Goal: Navigation & Orientation: Find specific page/section

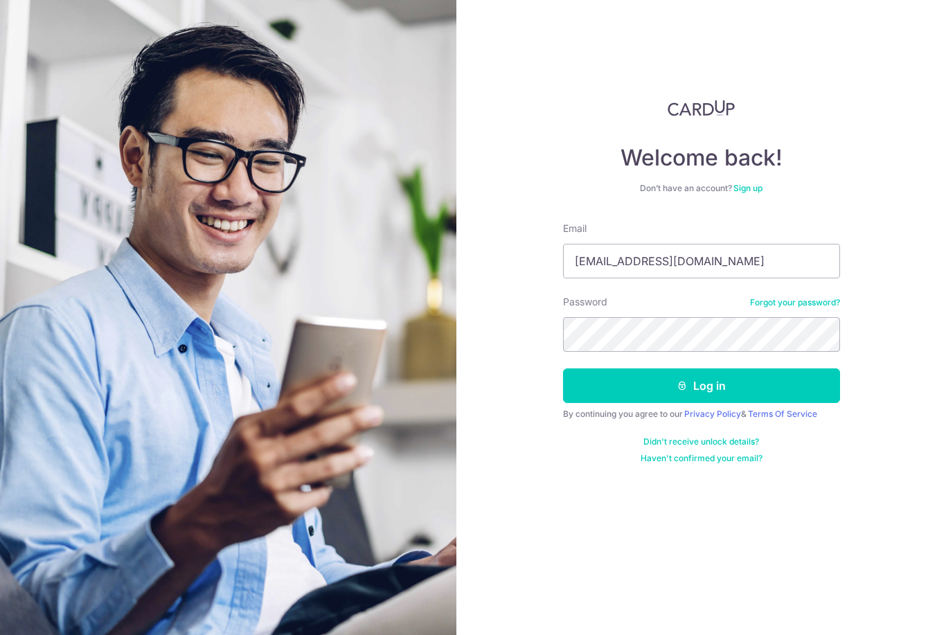
type input "Jeslynwong@yahoo.com"
click at [701, 386] on button "Log in" at bounding box center [701, 385] width 277 height 35
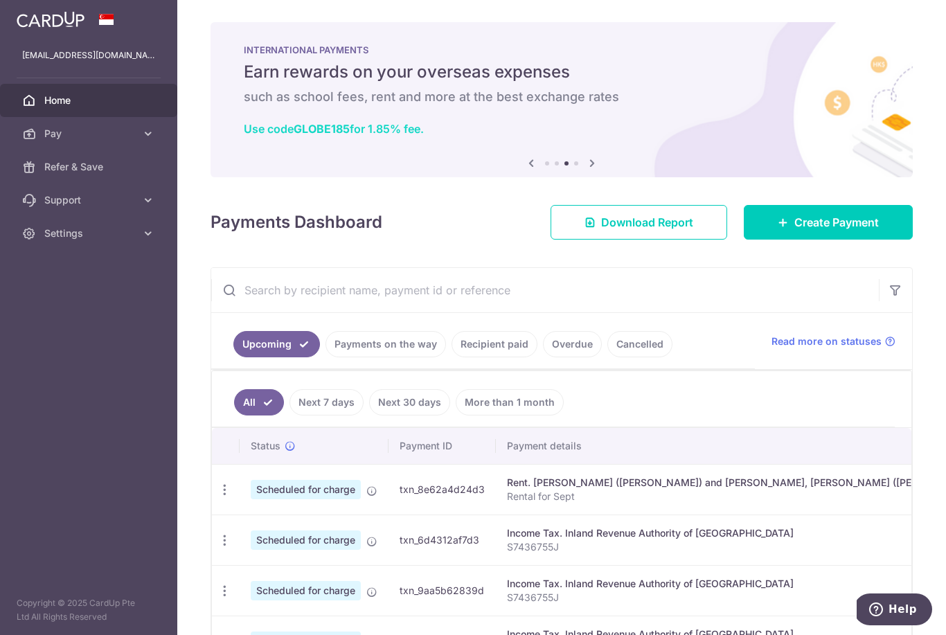
click at [294, 136] on b "GLOBE185" at bounding box center [322, 129] width 56 height 14
click at [0, 0] on button "button" at bounding box center [0, 0] width 0 height 0
click at [64, 168] on span "Refer & Save" at bounding box center [89, 167] width 91 height 14
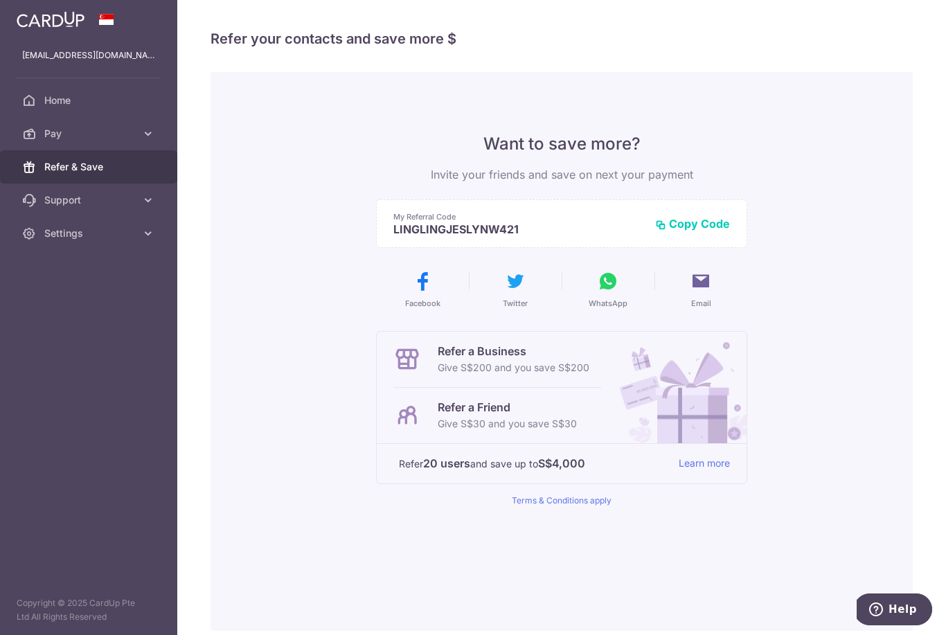
click at [655, 231] on button "Copy Code" at bounding box center [692, 224] width 75 height 14
click at [0, 0] on icon "button" at bounding box center [0, 0] width 0 height 0
click at [66, 109] on link "Home" at bounding box center [88, 100] width 177 height 33
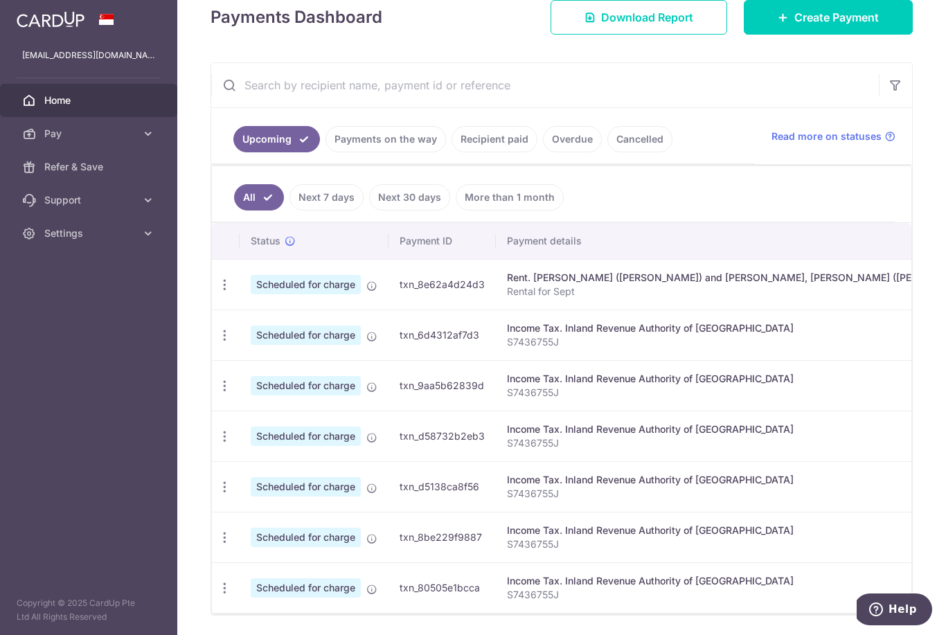
scroll to position [206, 0]
click at [289, 210] on link "Next 7 days" at bounding box center [326, 196] width 74 height 26
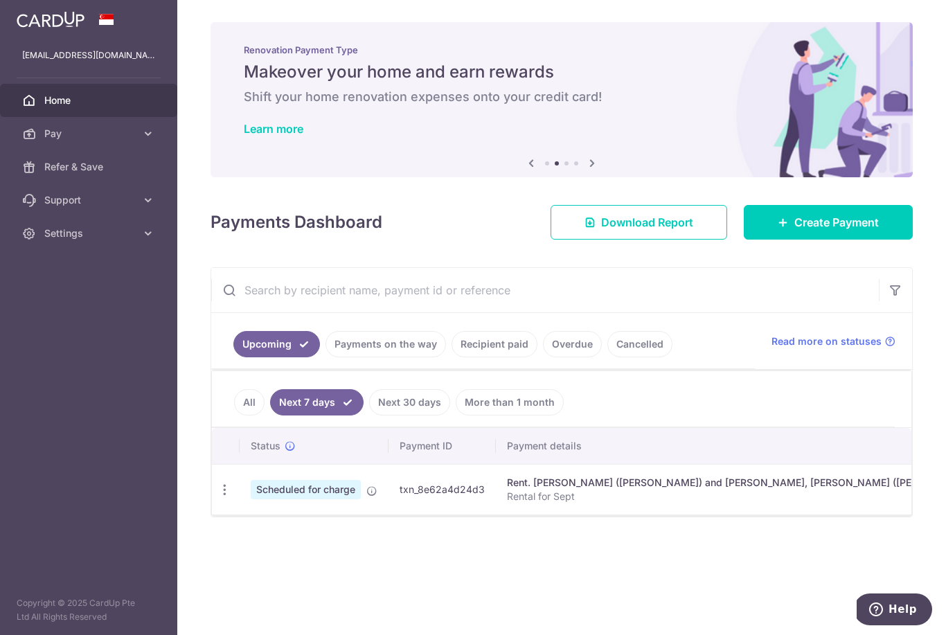
click at [0, 0] on icon "button" at bounding box center [0, 0] width 0 height 0
click at [42, 132] on link "Pay" at bounding box center [88, 133] width 177 height 33
click at [58, 101] on span "Home" at bounding box center [89, 100] width 91 height 14
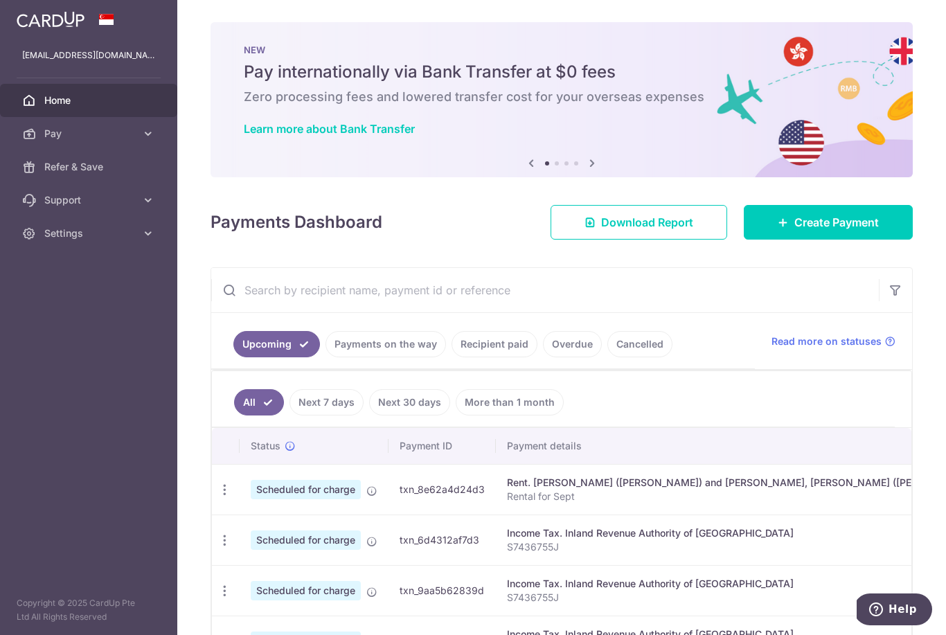
click at [0, 0] on img at bounding box center [0, 0] width 0 height 0
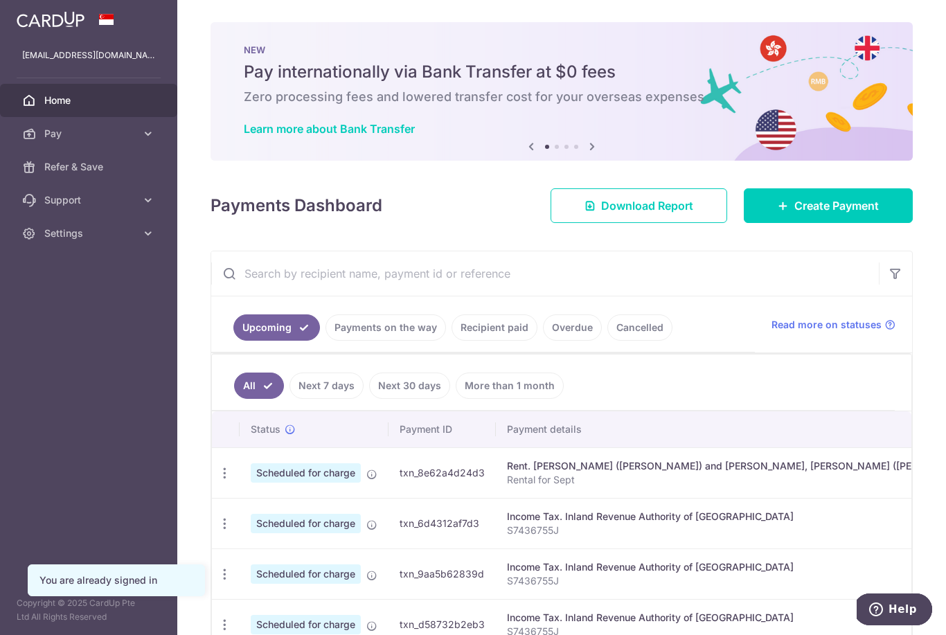
click at [0, 0] on icon "button" at bounding box center [0, 0] width 0 height 0
click at [59, 26] on img at bounding box center [51, 19] width 68 height 17
click at [244, 136] on link "Learn more about Bank Transfer" at bounding box center [329, 129] width 171 height 14
click at [0, 0] on icon "button" at bounding box center [0, 0] width 0 height 0
click at [54, 21] on img at bounding box center [51, 19] width 68 height 17
